Goal: Check status: Check status

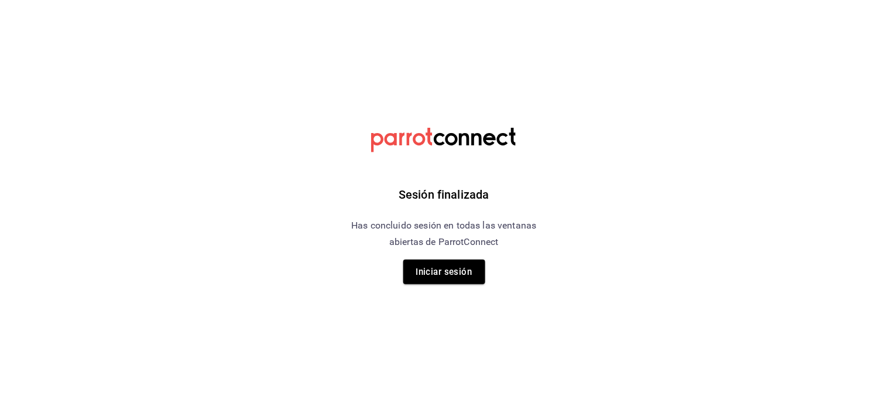
click at [451, 270] on button "Iniciar sesión" at bounding box center [444, 271] width 82 height 25
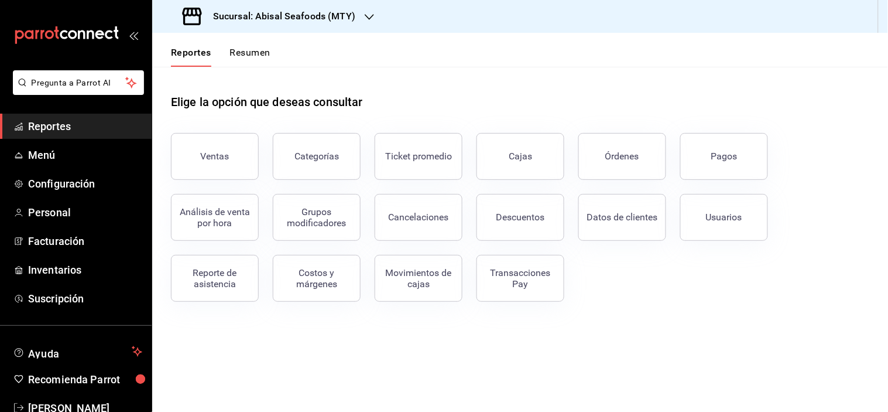
click at [290, 22] on h3 "Sucursal: Abisal Seafoods (MTY)" at bounding box center [280, 16] width 152 height 14
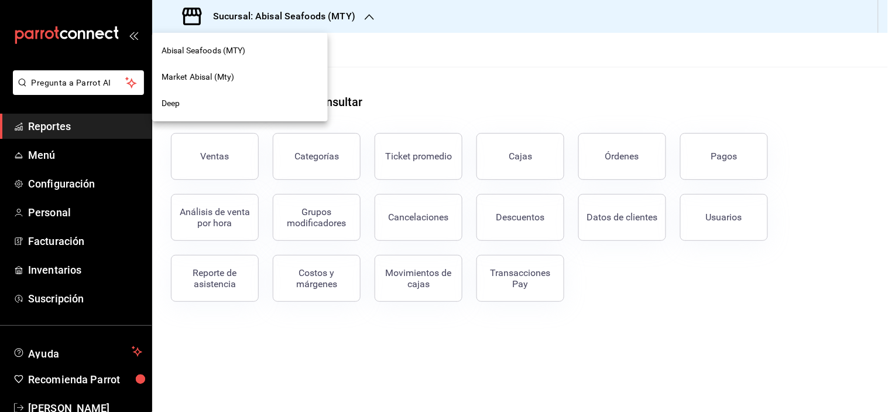
click at [205, 74] on span "Market Abisal (Mty)" at bounding box center [198, 77] width 73 height 12
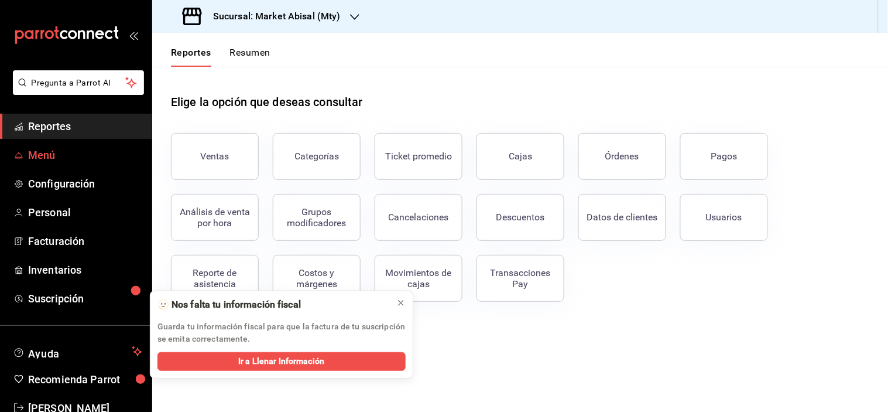
click at [73, 163] on link "Menú" at bounding box center [76, 154] width 152 height 25
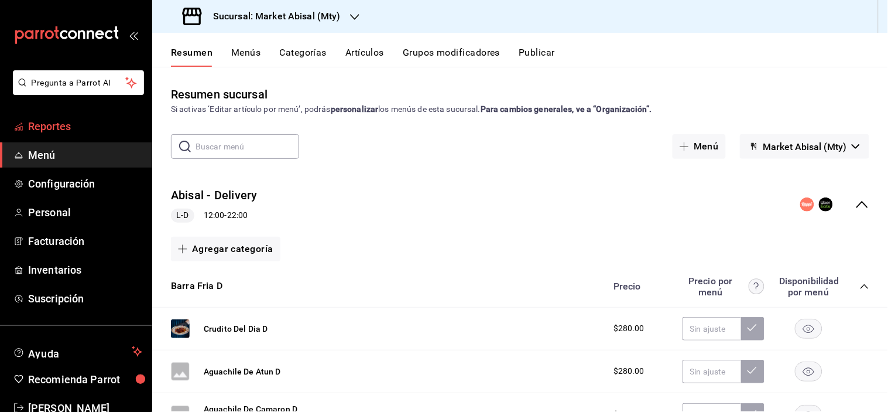
click at [73, 129] on span "Reportes" at bounding box center [85, 126] width 114 height 16
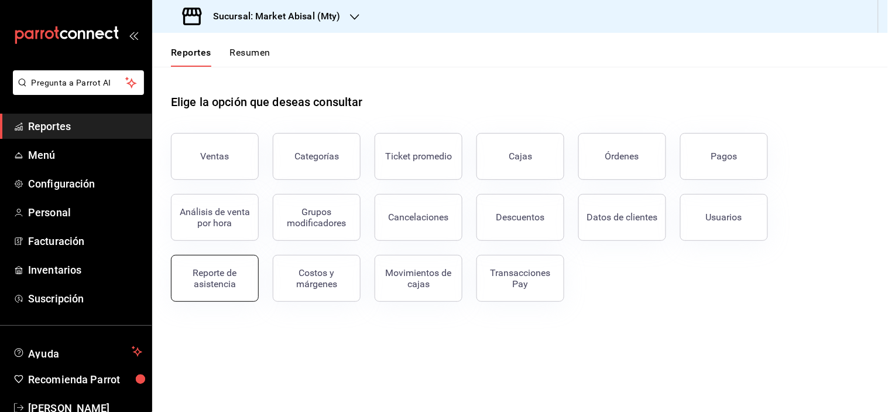
click at [218, 261] on button "Reporte de asistencia" at bounding box center [215, 278] width 88 height 47
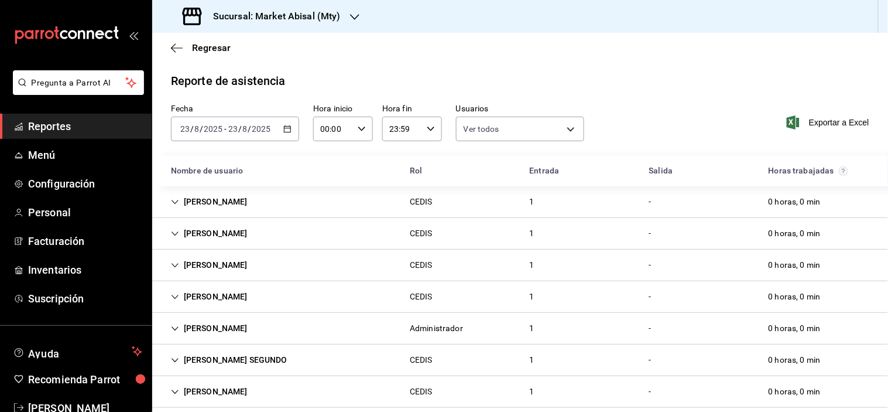
click at [290, 130] on div "[DATE] [DATE] - [DATE] [DATE]" at bounding box center [235, 128] width 128 height 25
click at [285, 132] on icon "button" at bounding box center [287, 129] width 8 height 8
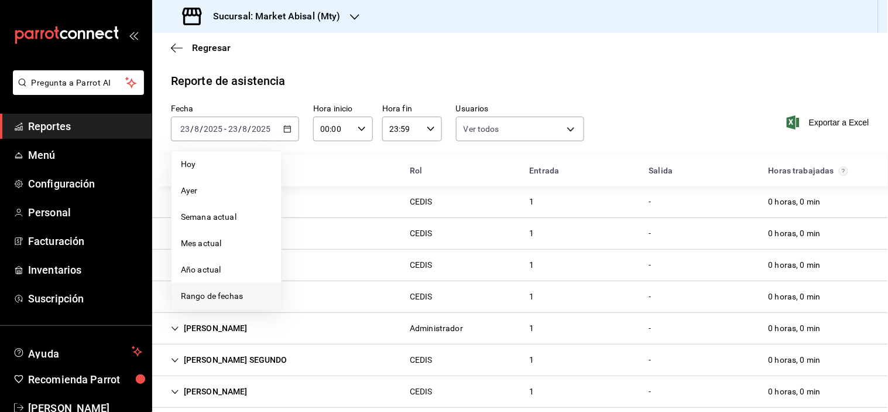
click at [190, 297] on span "Rango de fechas" at bounding box center [226, 296] width 91 height 12
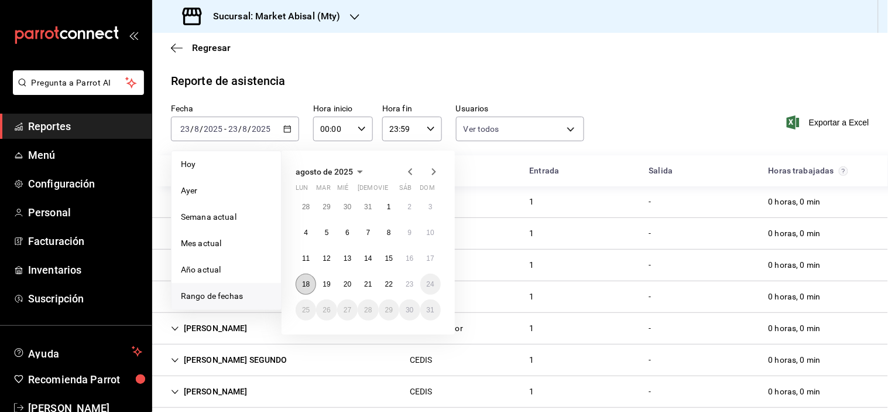
click at [309, 285] on abbr "18" at bounding box center [306, 284] width 8 height 8
click at [413, 280] on abbr "23" at bounding box center [410, 284] width 8 height 8
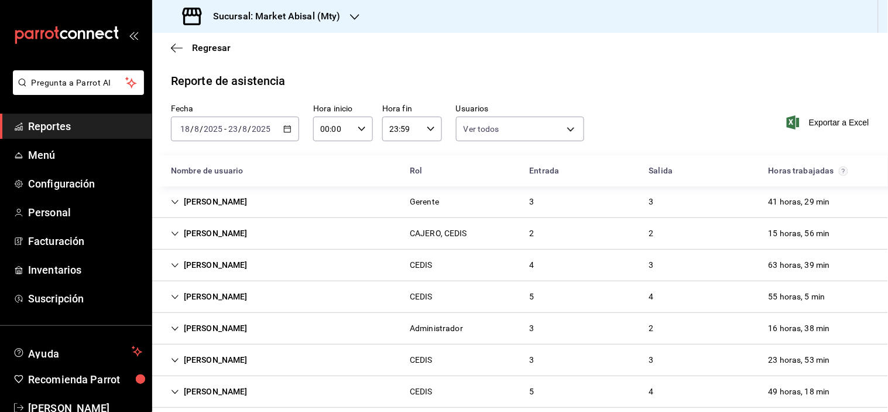
drag, startPoint x: 90, startPoint y: 125, endPoint x: 98, endPoint y: 126, distance: 7.7
click at [90, 125] on span "Reportes" at bounding box center [85, 126] width 114 height 16
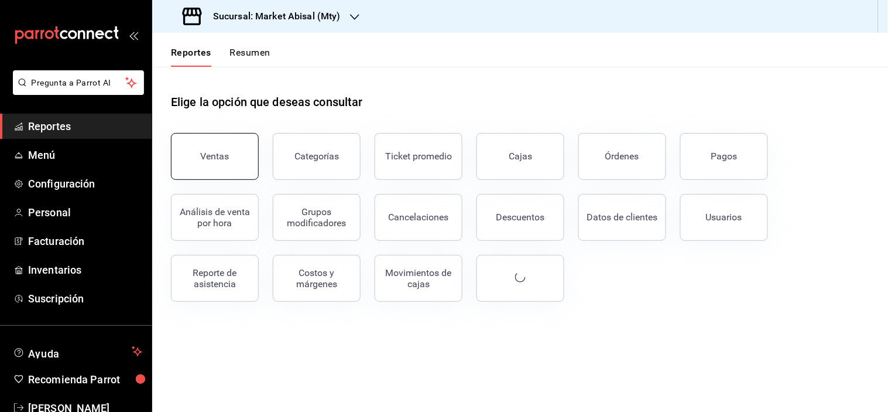
click at [202, 153] on div "Ventas" at bounding box center [215, 155] width 29 height 11
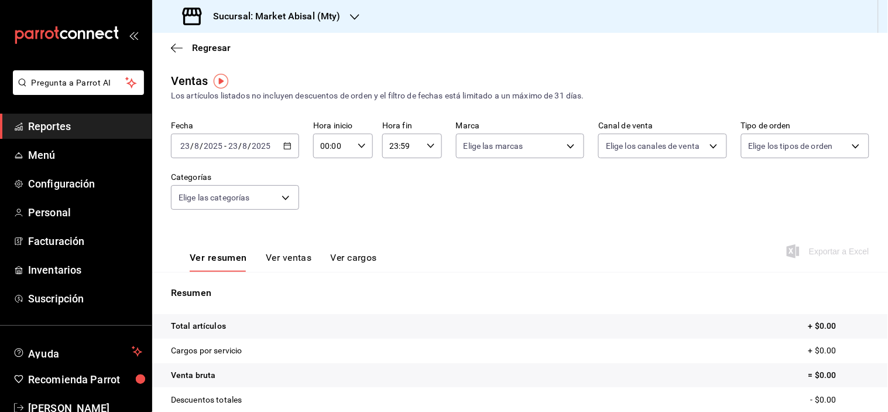
click at [284, 150] on div "[DATE] [DATE] - [DATE] [DATE]" at bounding box center [235, 145] width 128 height 25
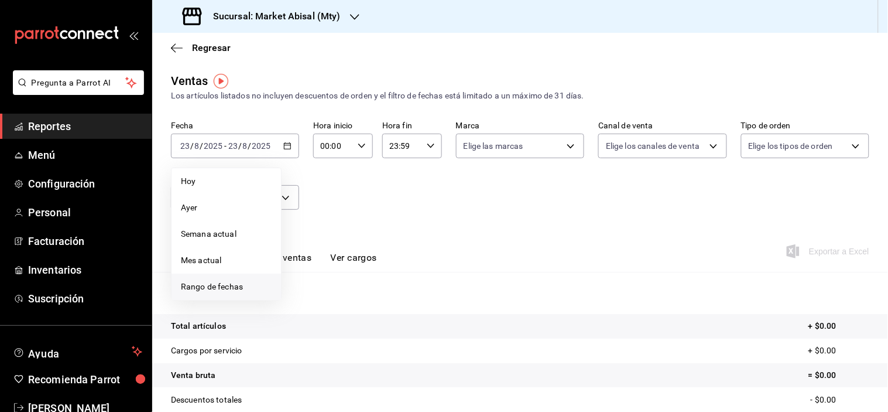
click at [235, 285] on span "Rango de fechas" at bounding box center [226, 286] width 91 height 12
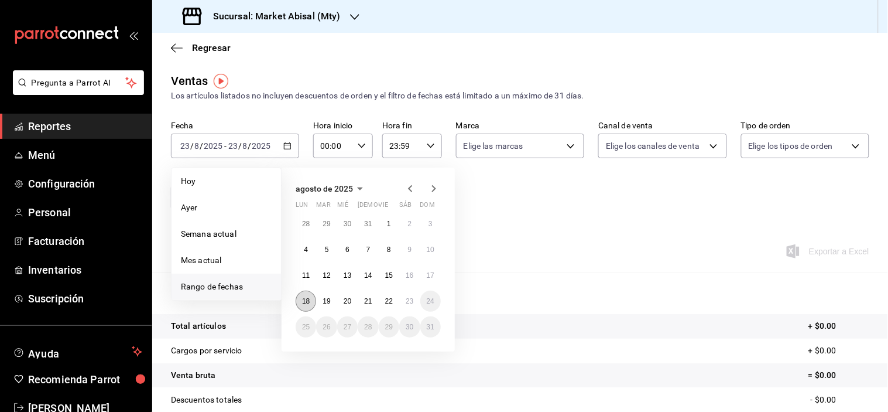
click at [306, 297] on abbr "18" at bounding box center [306, 301] width 8 height 8
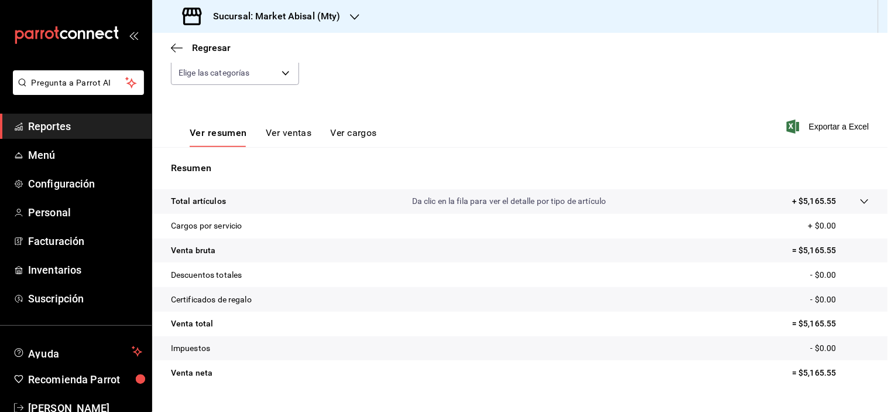
scroll to position [149, 0]
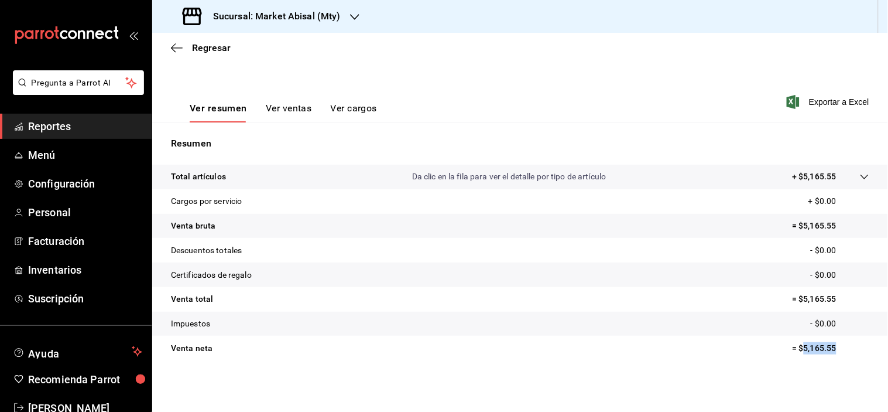
drag, startPoint x: 794, startPoint y: 346, endPoint x: 876, endPoint y: 348, distance: 81.4
click at [876, 348] on tr "Venta neta = $5,165.55" at bounding box center [520, 347] width 736 height 25
copy p "5,165.55"
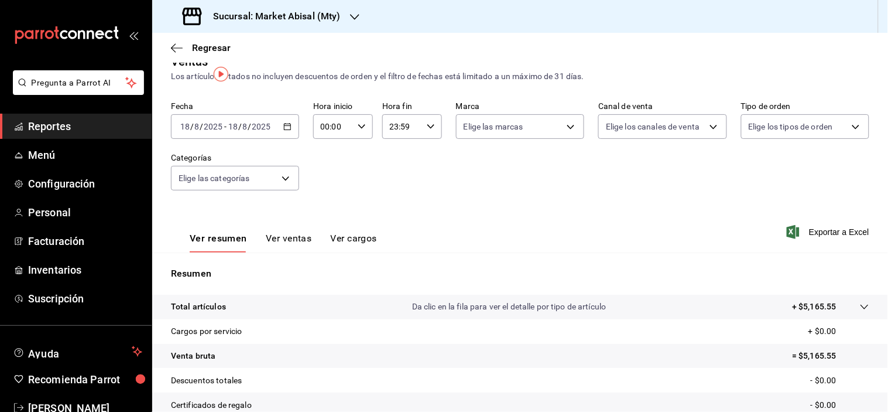
scroll to position [0, 0]
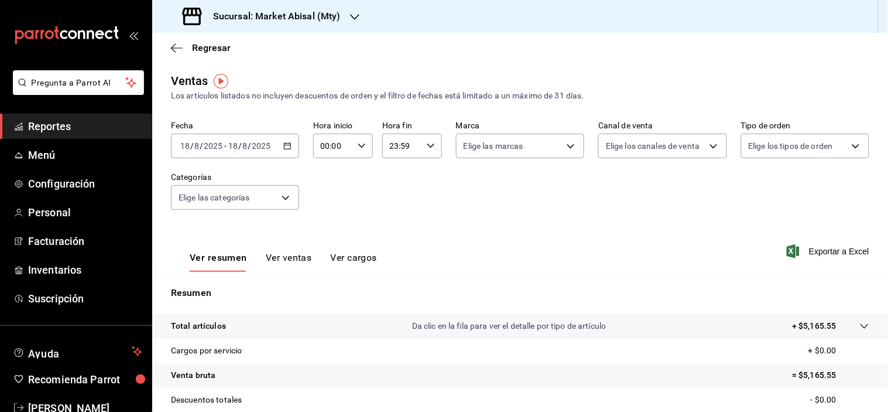
click at [287, 149] on \(Stroke\) "button" at bounding box center [287, 146] width 7 height 6
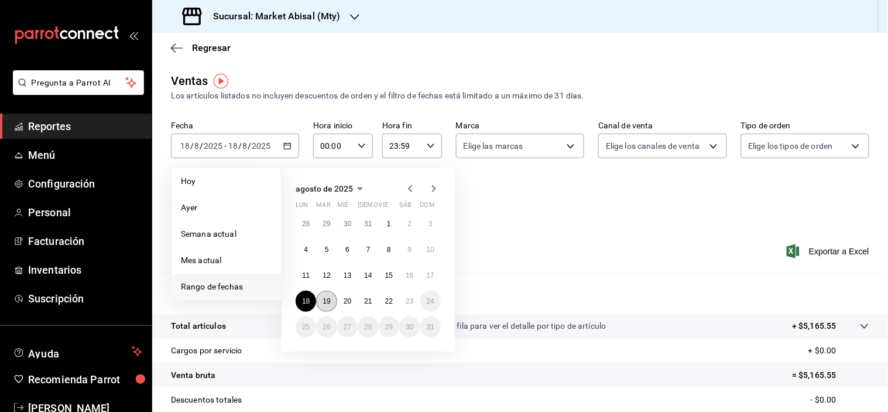
click at [323, 302] on abbr "19" at bounding box center [327, 301] width 8 height 8
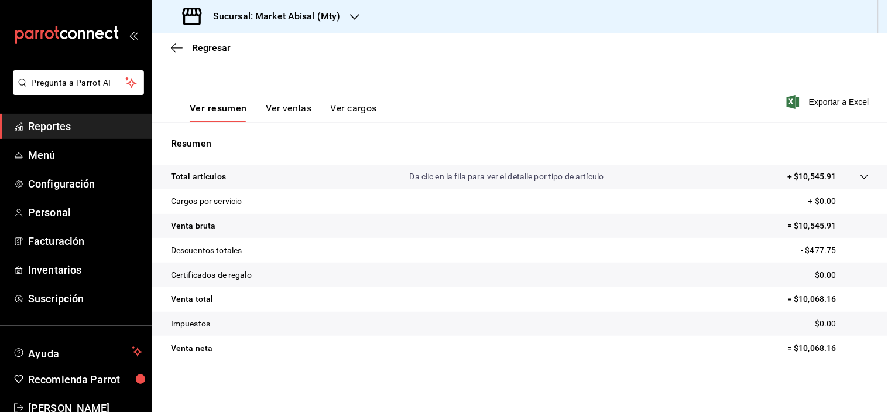
scroll to position [149, 0]
drag, startPoint x: 789, startPoint y: 348, endPoint x: 862, endPoint y: 347, distance: 72.6
click at [862, 347] on tr "Venta neta = $10,068.16" at bounding box center [520, 347] width 736 height 25
copy p "10,068.16"
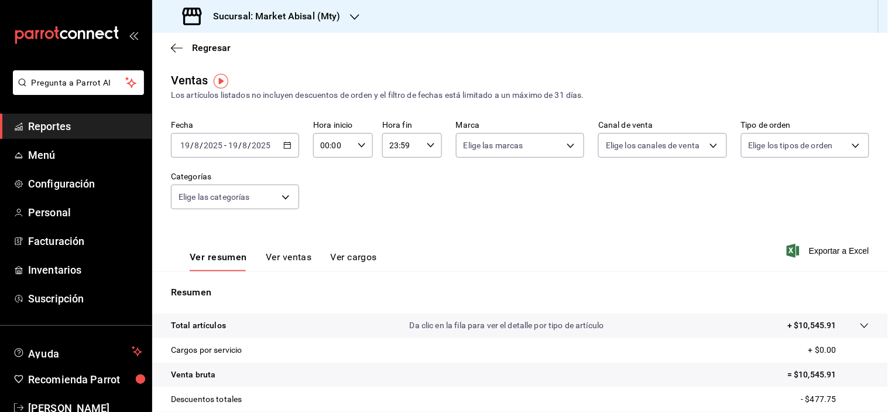
scroll to position [0, 0]
click at [281, 150] on div "[DATE] [DATE] - [DATE] [DATE]" at bounding box center [235, 145] width 128 height 25
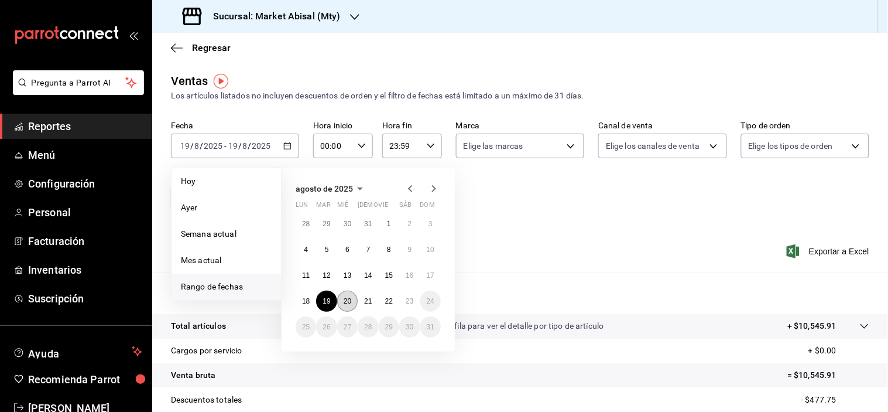
click at [351, 296] on button "20" at bounding box center [347, 300] width 20 height 21
click at [349, 297] on abbr "20" at bounding box center [348, 301] width 8 height 8
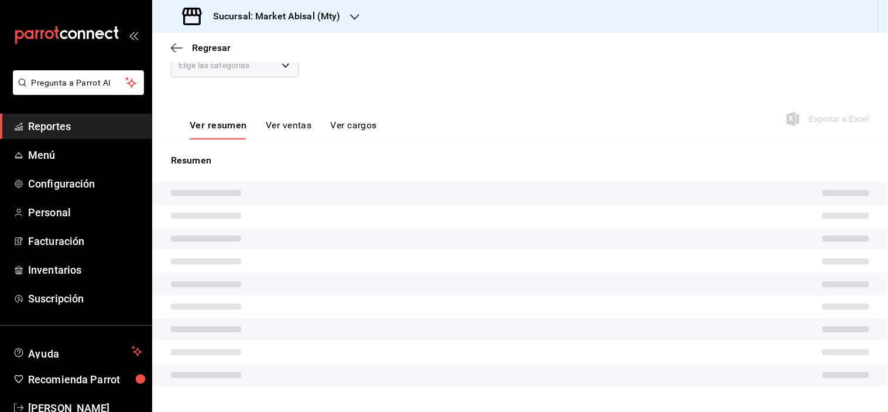
scroll to position [149, 0]
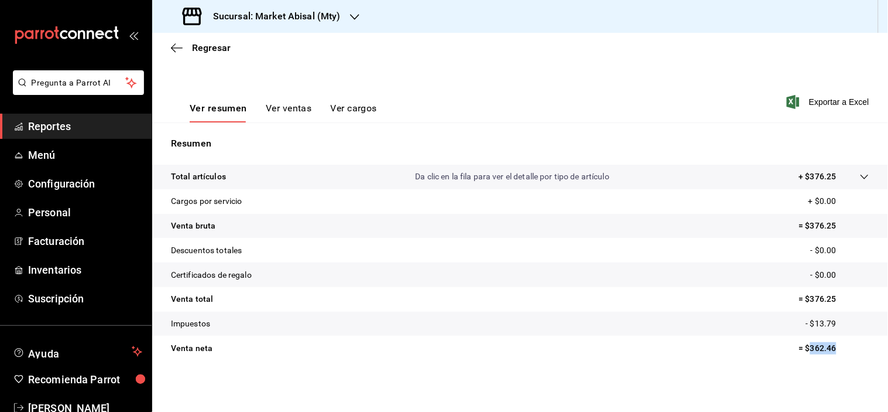
drag, startPoint x: 802, startPoint y: 342, endPoint x: 847, endPoint y: 347, distance: 44.7
click at [847, 347] on p "= $362.46" at bounding box center [834, 348] width 70 height 12
copy p "362.46"
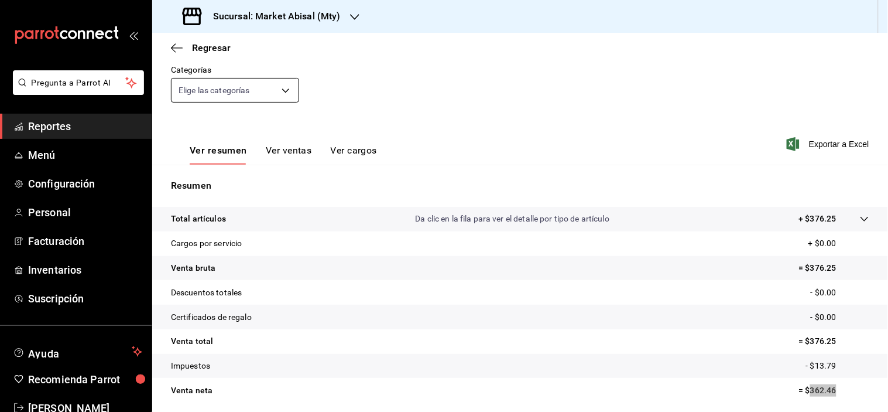
scroll to position [84, 0]
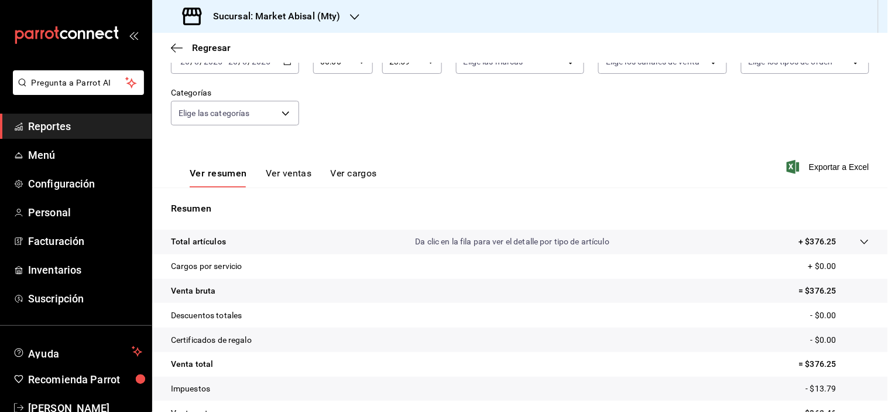
click at [271, 73] on div "[DATE] [DATE] - [DATE] [DATE]" at bounding box center [235, 61] width 128 height 25
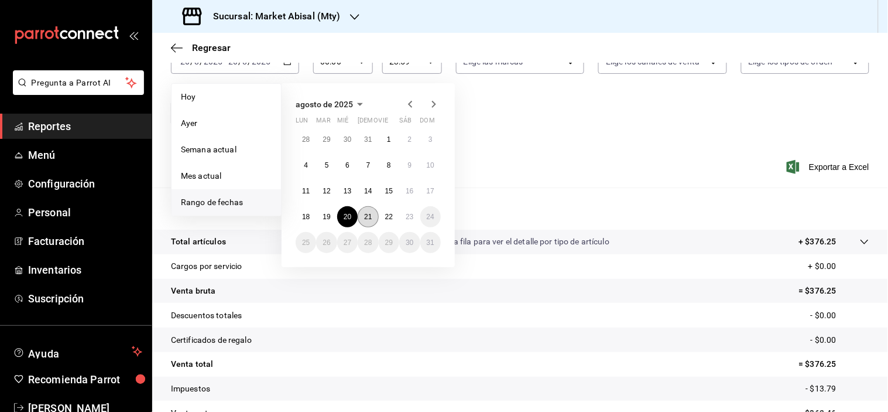
click at [369, 214] on abbr "21" at bounding box center [368, 217] width 8 height 8
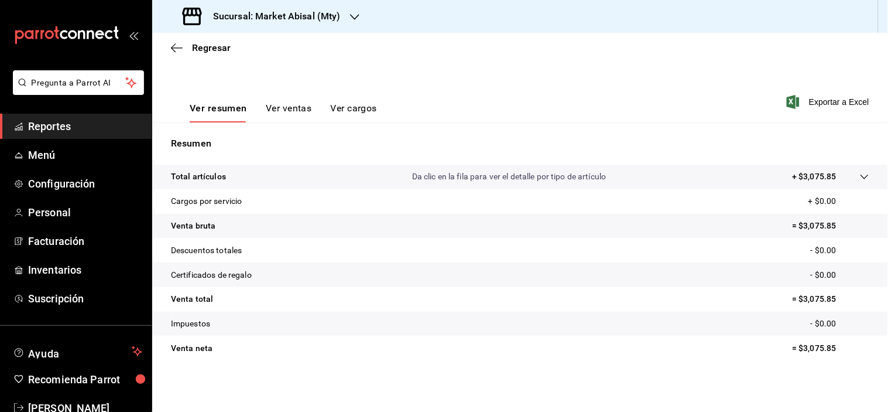
scroll to position [149, 0]
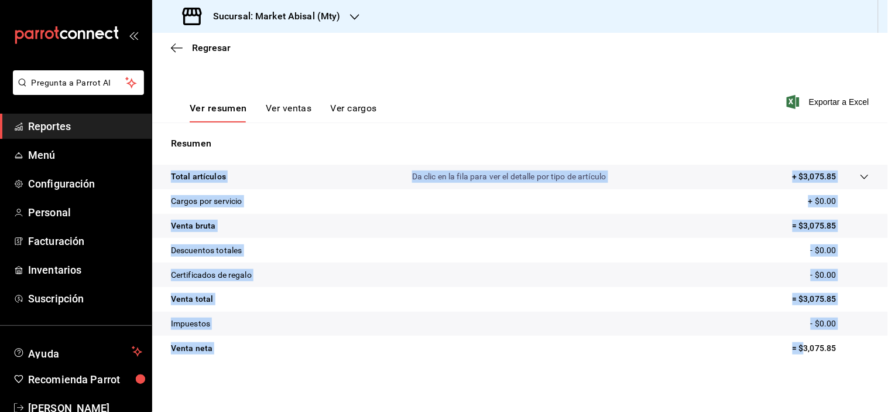
drag, startPoint x: 794, startPoint y: 348, endPoint x: 888, endPoint y: 353, distance: 93.8
click at [888, 353] on div "Regresar Ventas Los artículos listados no incluyen descuentos de orden y el fil…" at bounding box center [520, 222] width 736 height 379
copy tbody "Total artículos Da clic en la fila para ver el detalle por tipo de artículo + $…"
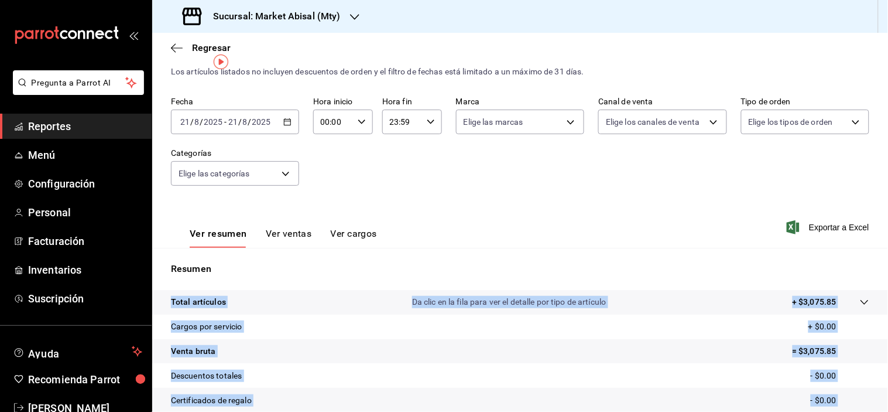
scroll to position [19, 0]
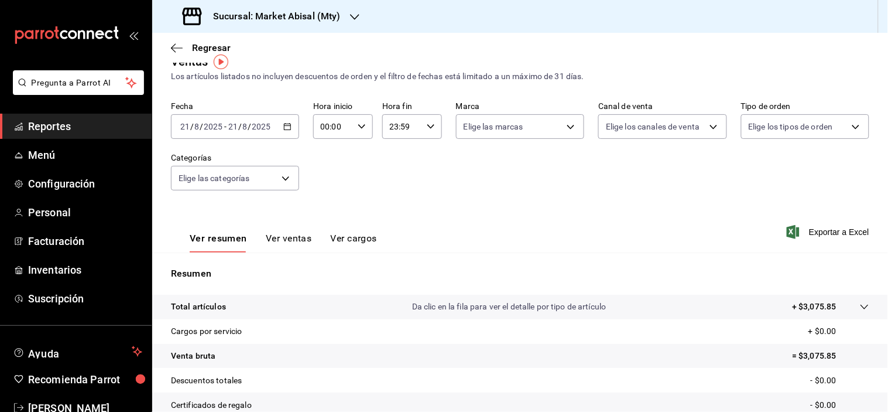
click at [284, 132] on div "[DATE] [DATE] - [DATE] [DATE]" at bounding box center [235, 126] width 128 height 25
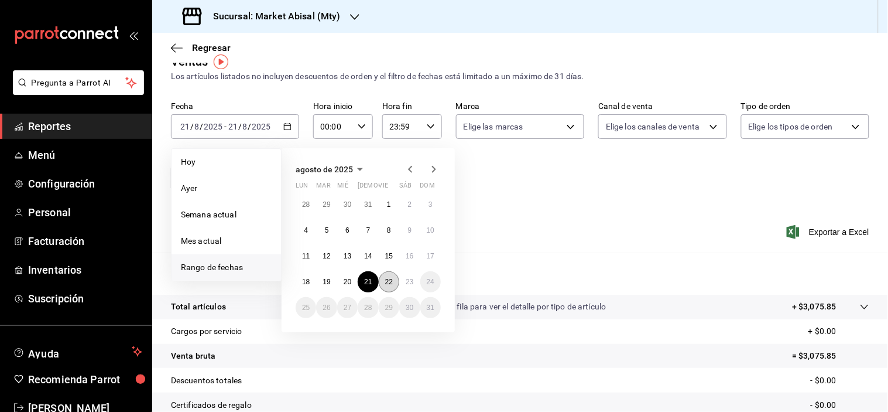
click at [385, 274] on button "22" at bounding box center [389, 281] width 20 height 21
click at [386, 274] on button "22" at bounding box center [389, 281] width 20 height 21
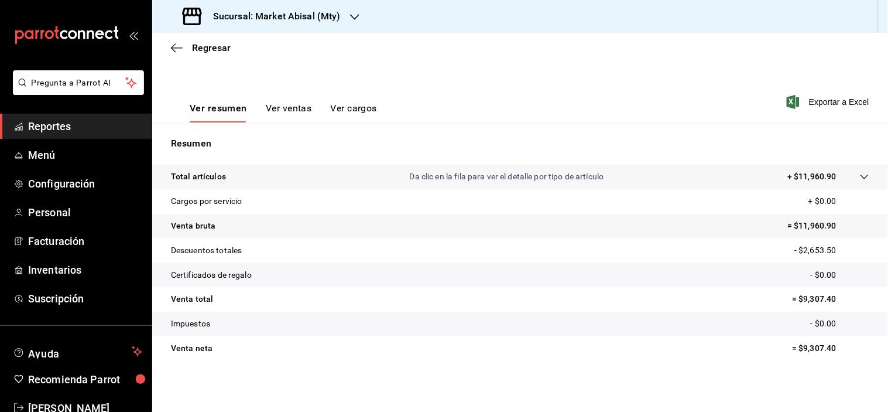
scroll to position [149, 0]
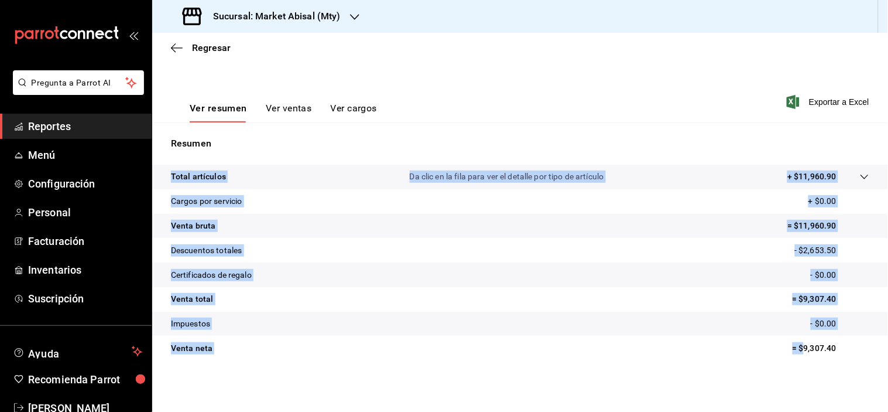
drag, startPoint x: 794, startPoint y: 348, endPoint x: 876, endPoint y: 357, distance: 82.4
click at [882, 356] on div "Regresar Ventas Los artículos listados no incluyen descuentos de orden y el fil…" at bounding box center [520, 222] width 736 height 379
copy tbody "Total artículos Da clic en la fila para ver el detalle por tipo de artículo + $…"
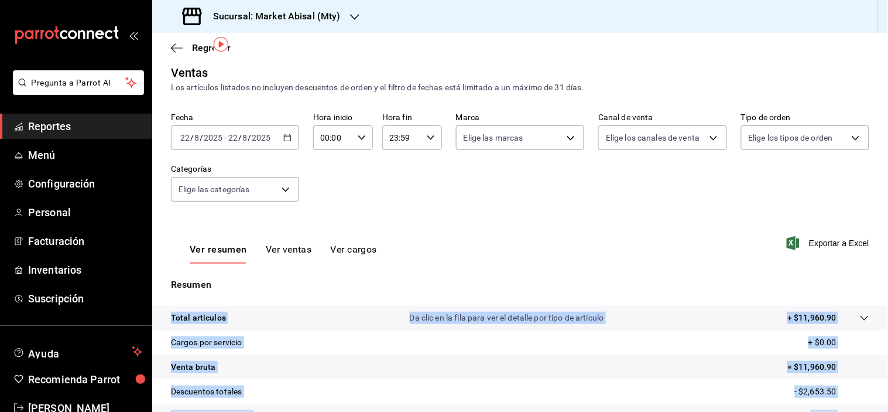
scroll to position [0, 0]
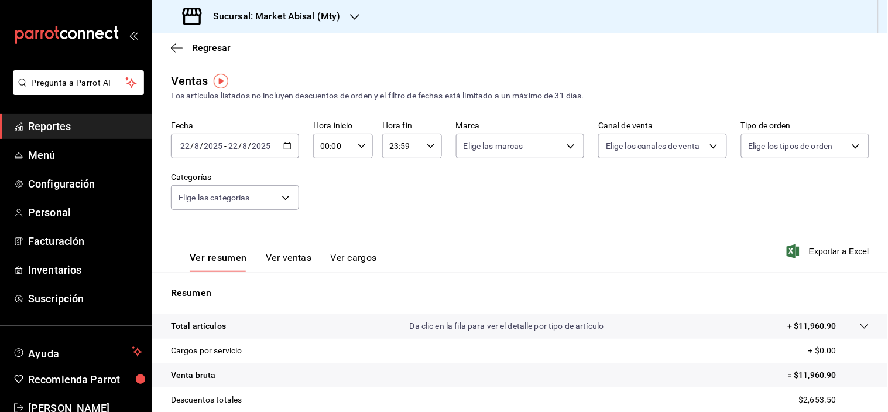
click at [279, 142] on div "[DATE] [DATE] - [DATE] [DATE]" at bounding box center [235, 145] width 128 height 25
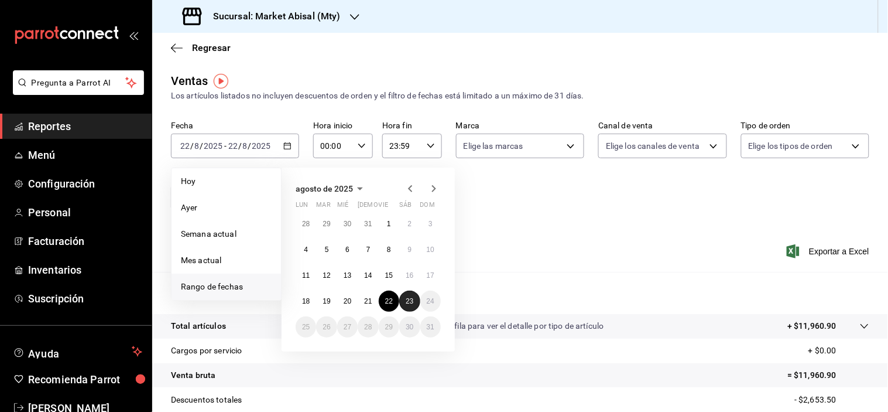
click at [406, 303] on abbr "23" at bounding box center [410, 301] width 8 height 8
click at [413, 304] on abbr "23" at bounding box center [410, 301] width 8 height 8
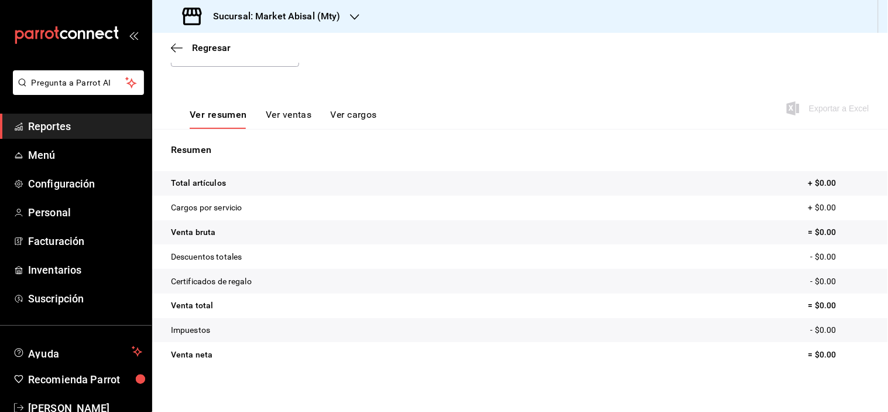
scroll to position [149, 0]
